Goal: Browse casually

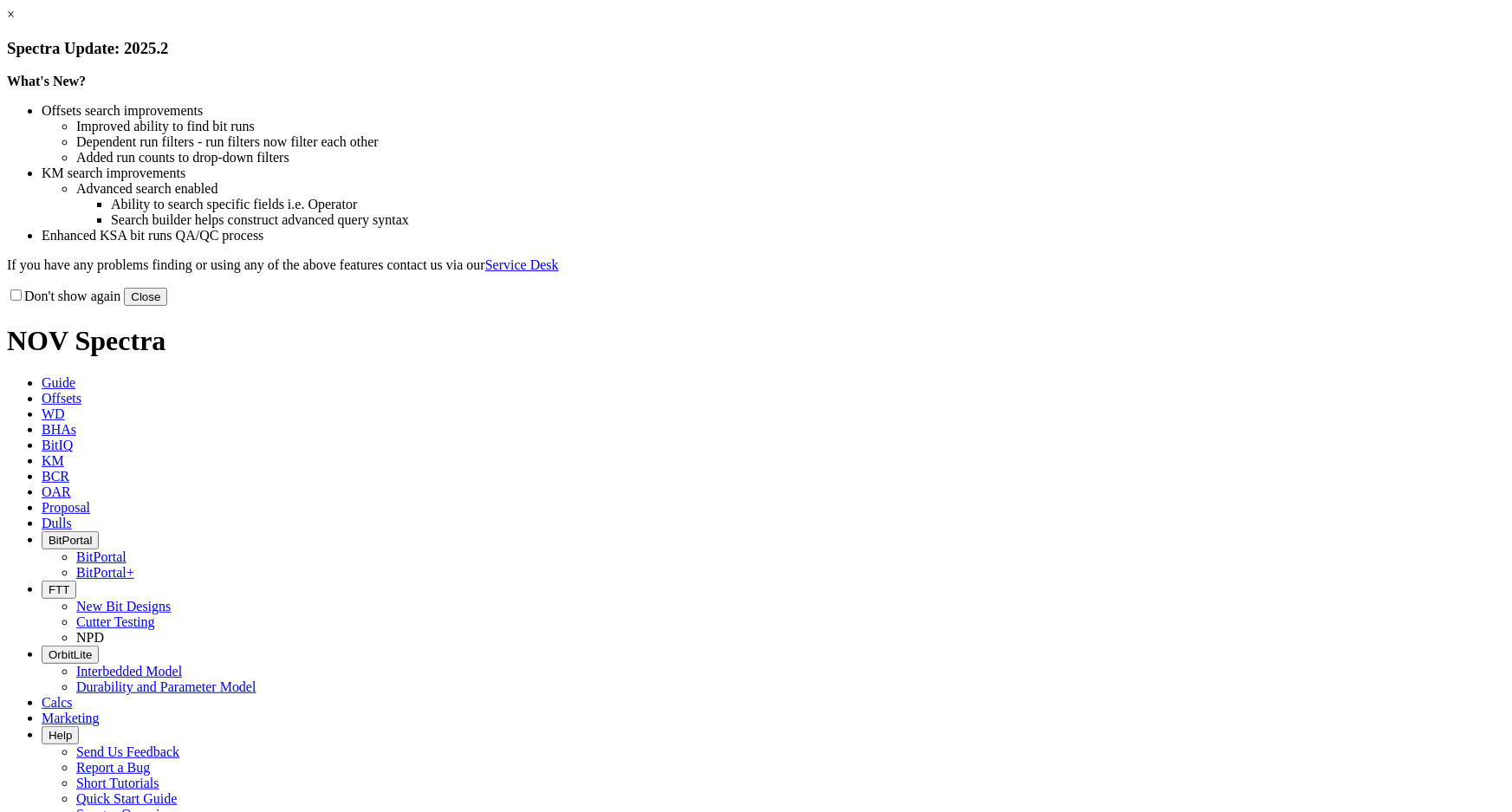
click at [14, 22] on link "×" at bounding box center [11, 13] width 8 height 14
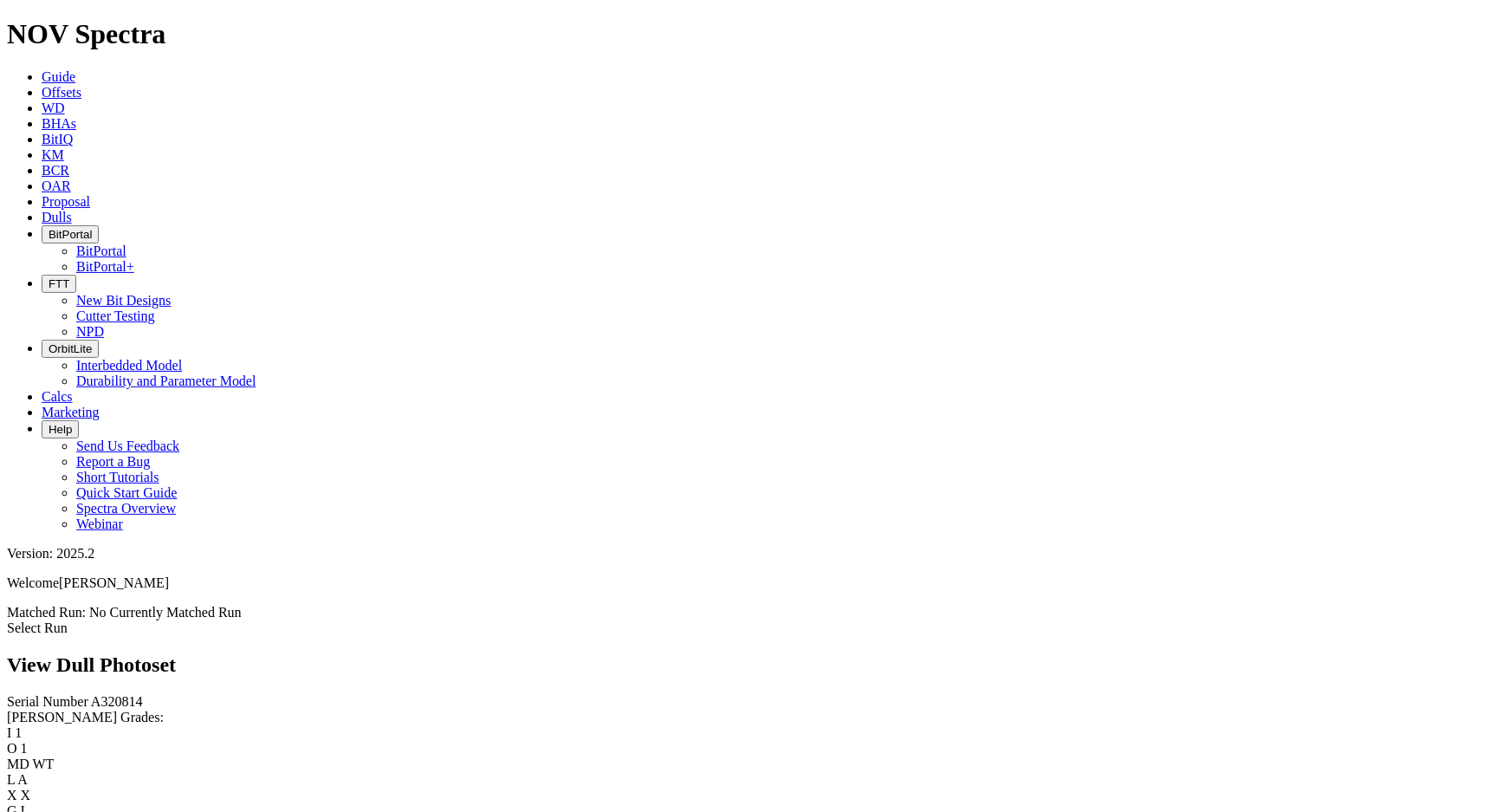
scroll to position [2692, 0]
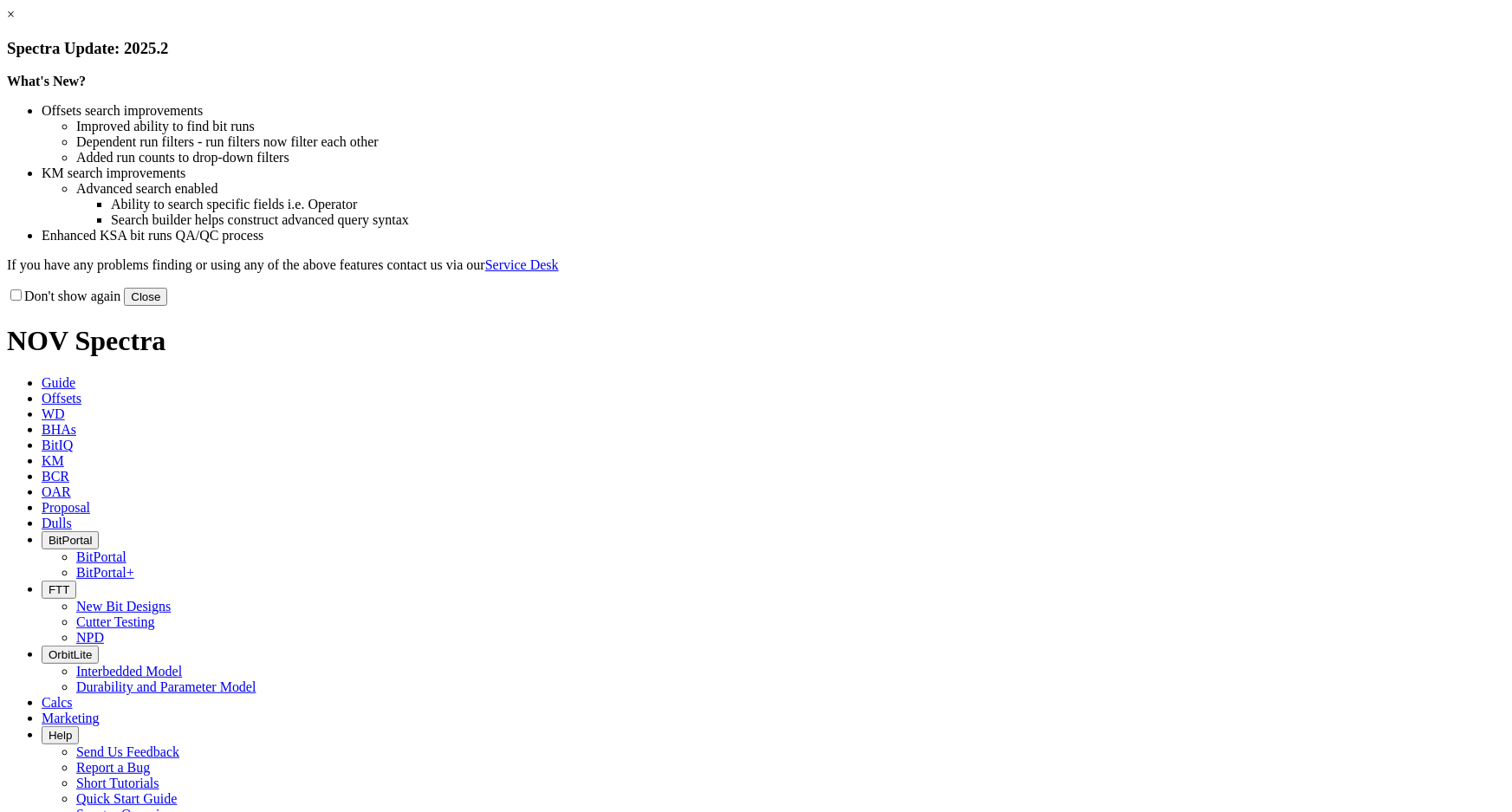
click at [167, 306] on button "Close" at bounding box center [145, 296] width 43 height 18
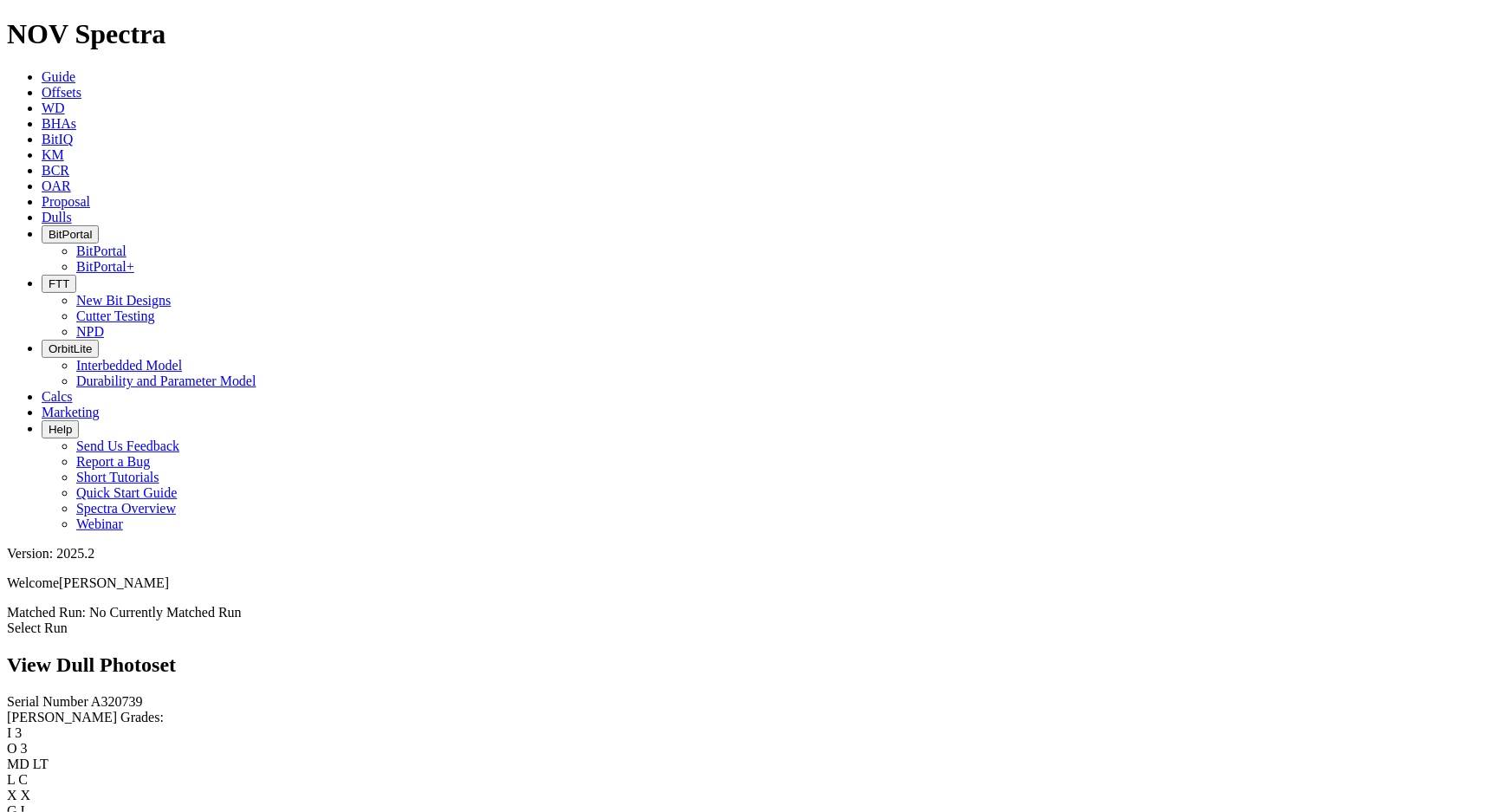
scroll to position [2205, 0]
